Goal: Task Accomplishment & Management: Manage account settings

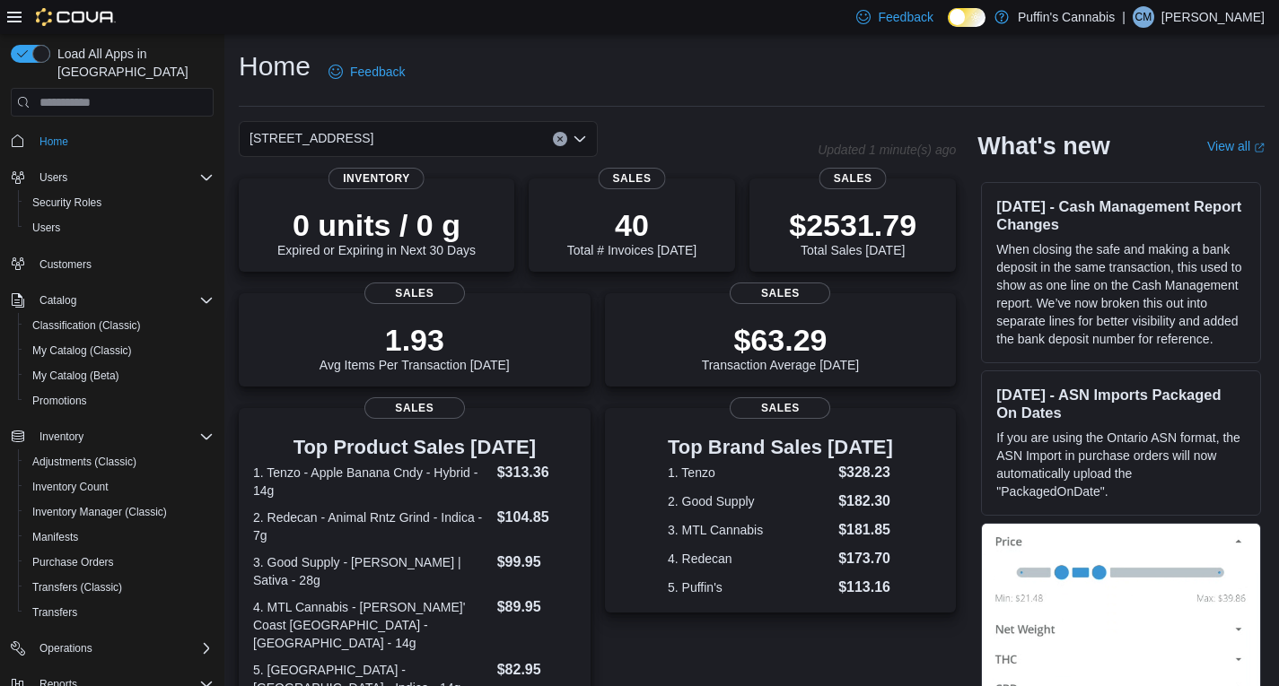
scroll to position [376, 0]
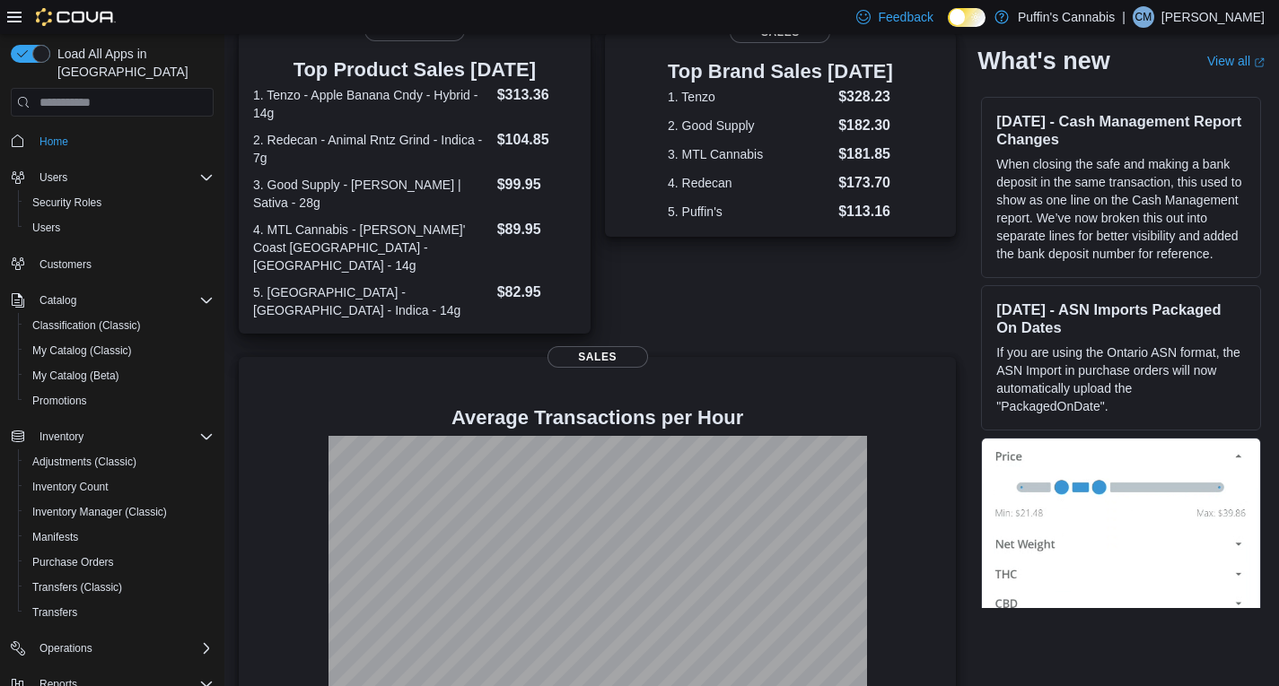
click at [478, 114] on dt "1. Tenzo - Apple Banana Cndy - Hybrid - 14g" at bounding box center [371, 104] width 237 height 36
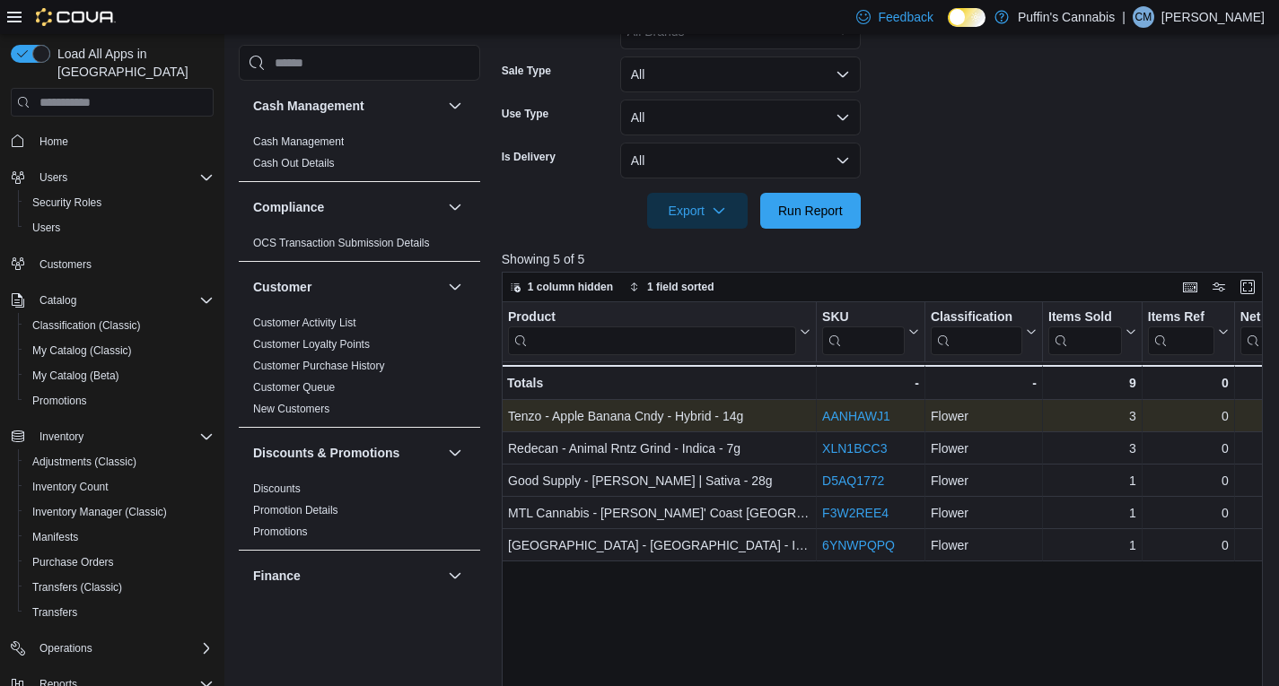
scroll to position [598, 0]
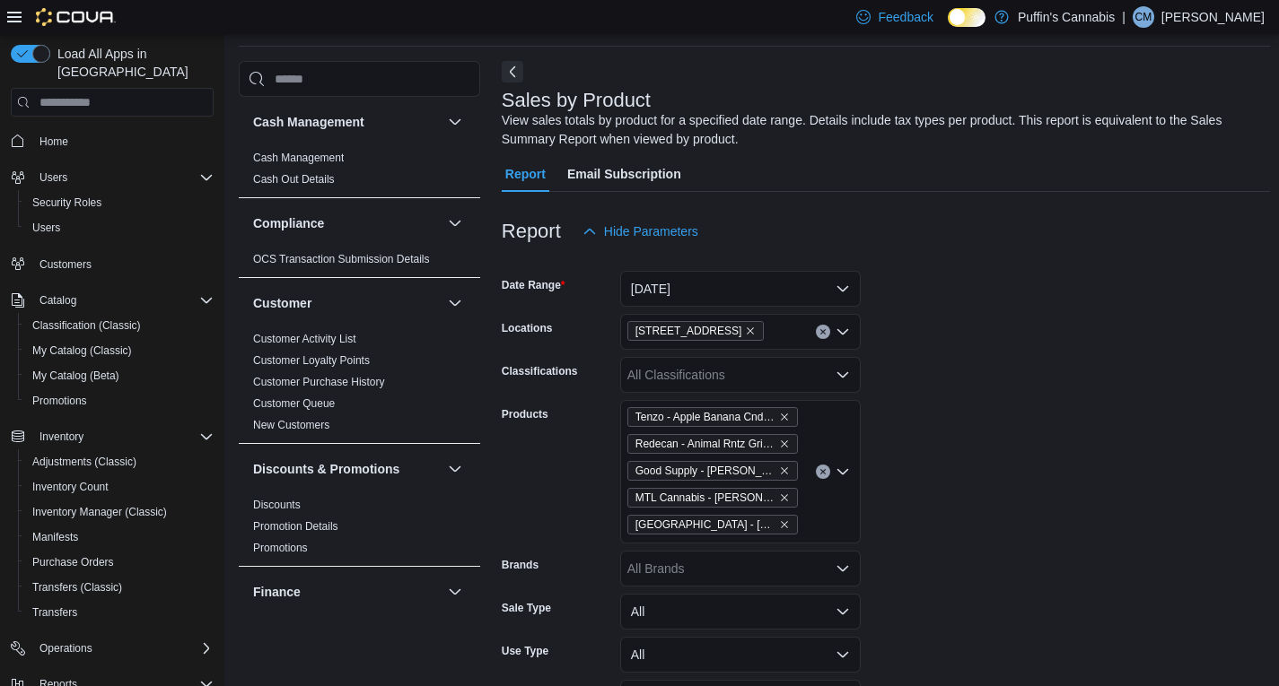
scroll to position [747, 0]
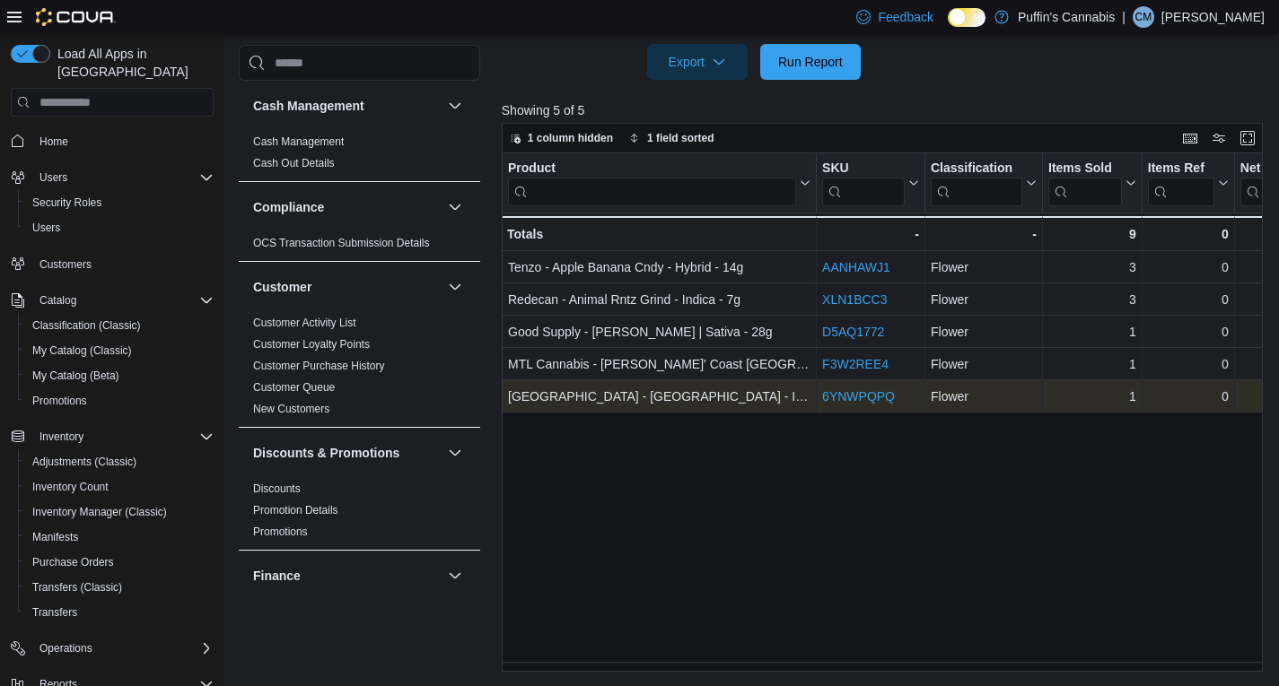
click at [875, 396] on link "6YNWPQPQ" at bounding box center [858, 396] width 73 height 14
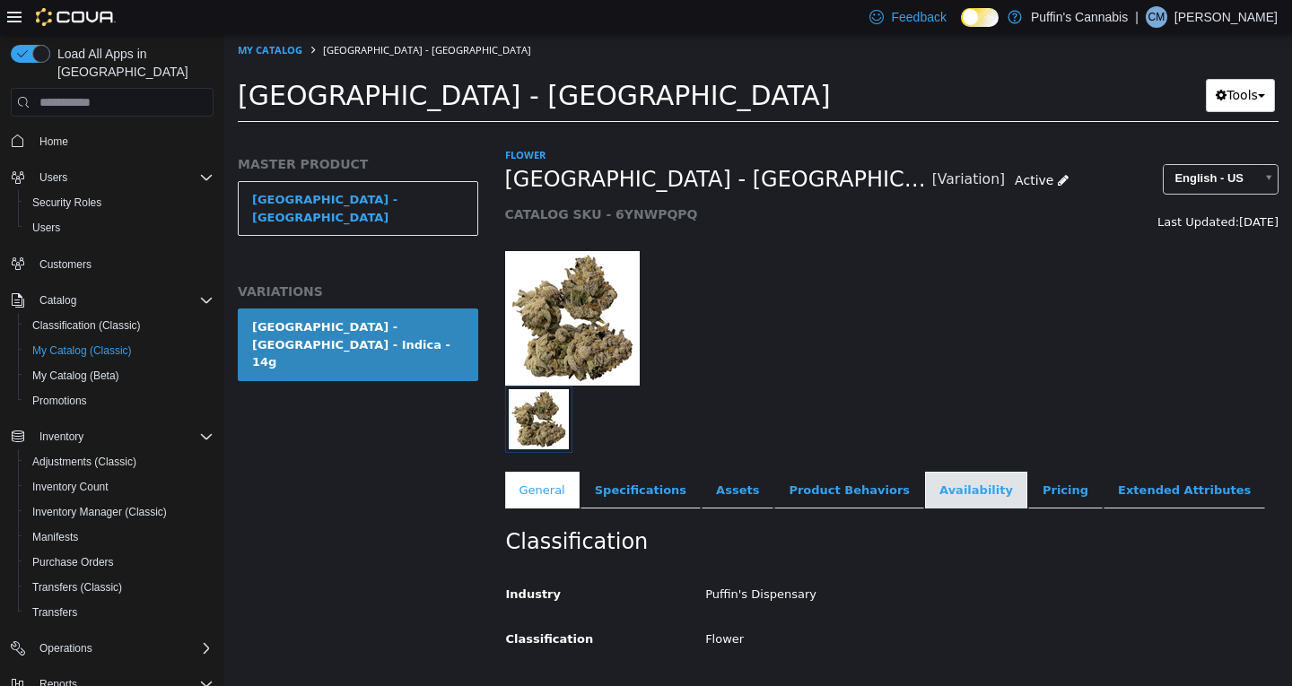
click at [945, 484] on link "Availability" at bounding box center [976, 491] width 102 height 38
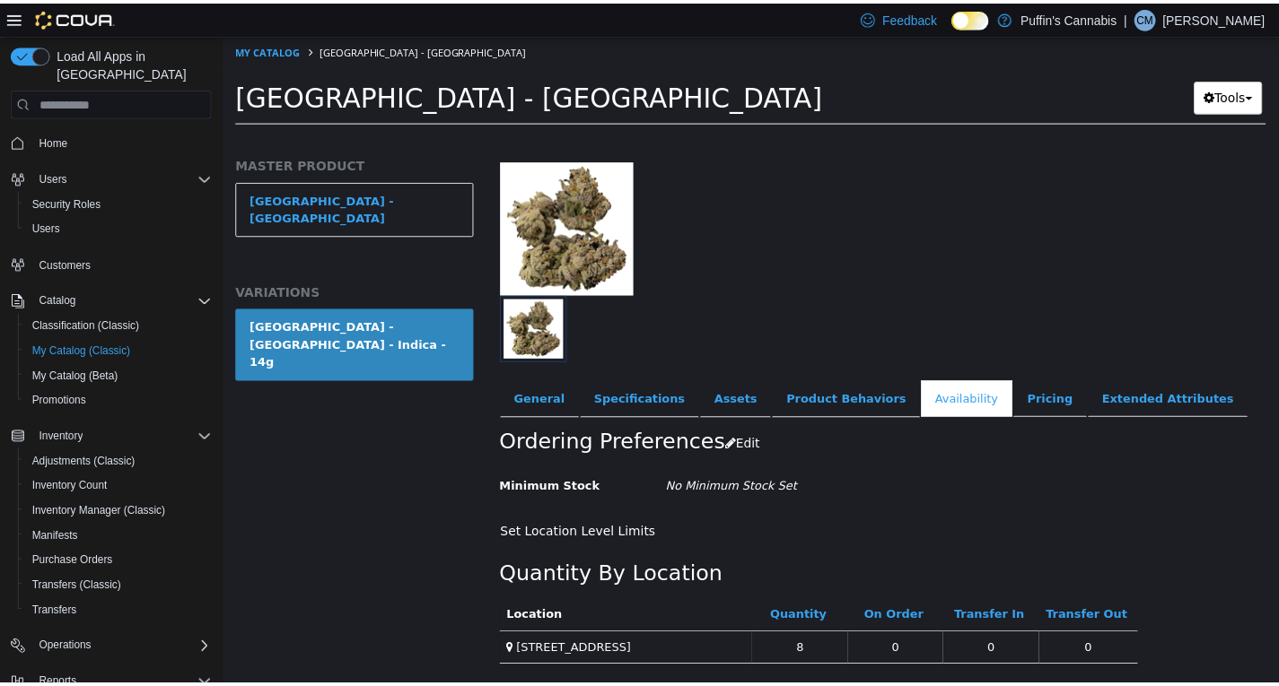
scroll to position [108, 0]
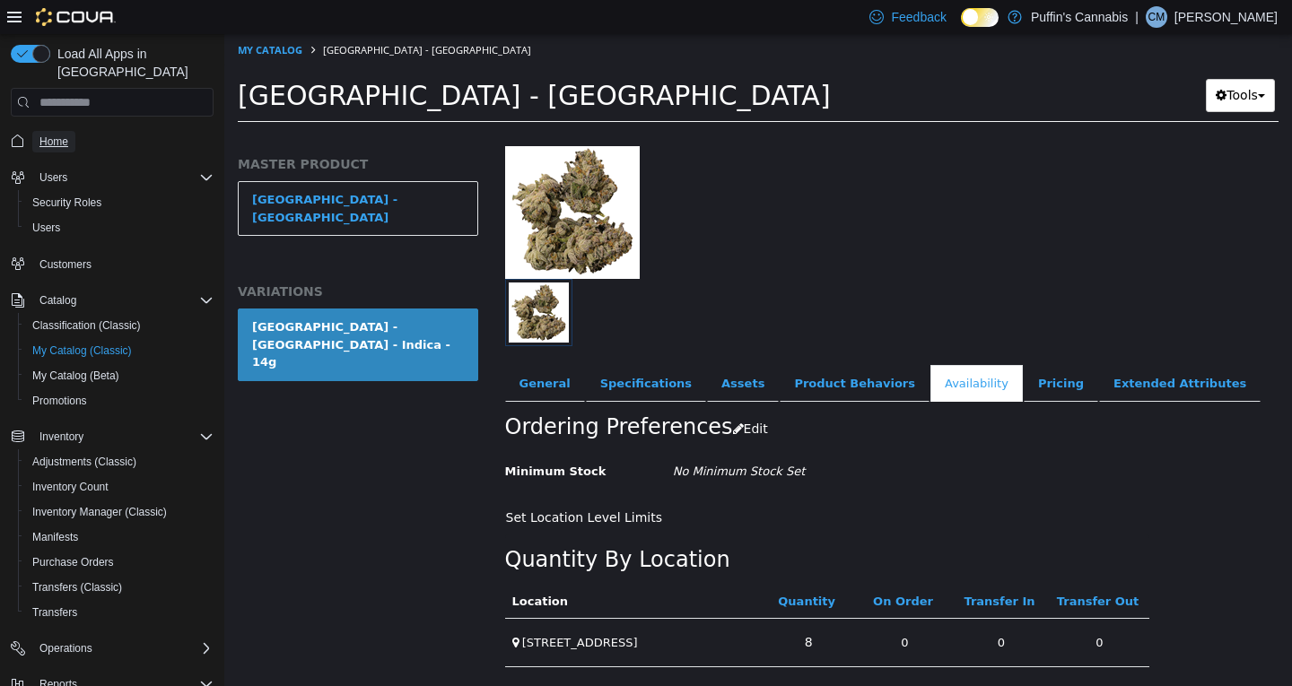
click at [69, 131] on link "Home" at bounding box center [53, 142] width 43 height 22
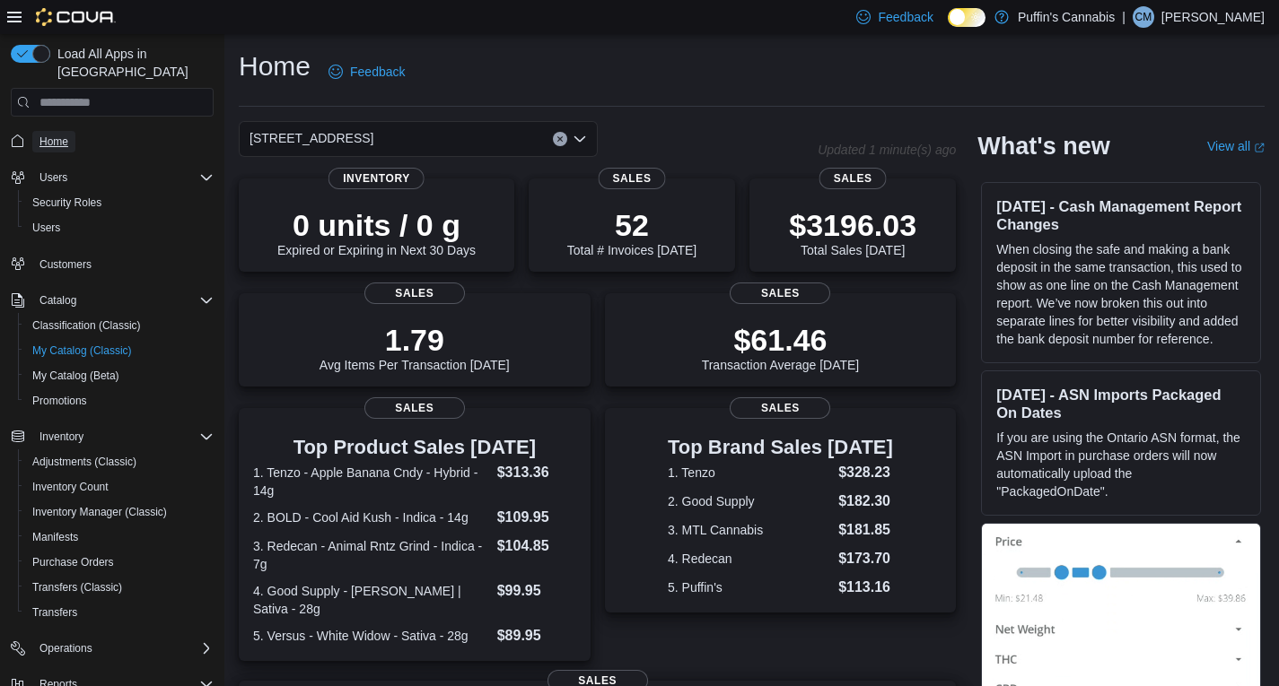
scroll to position [410, 0]
